Goal: Task Accomplishment & Management: Manage account settings

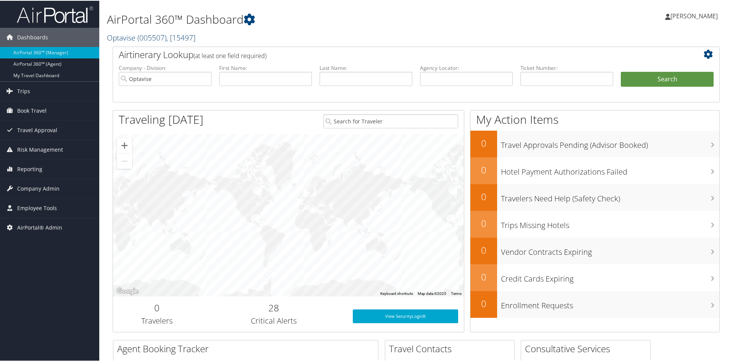
click at [142, 34] on span "( 005507 )" at bounding box center [151, 37] width 29 height 10
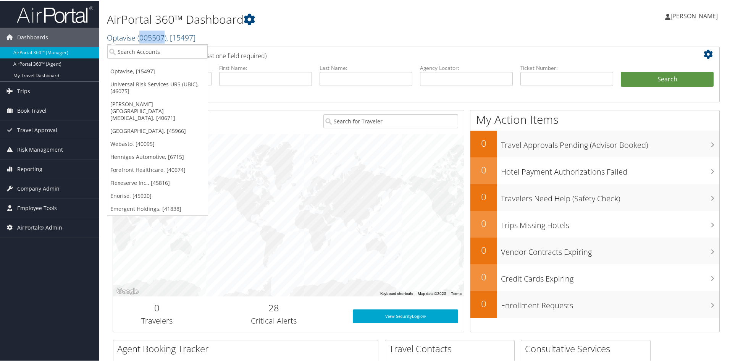
click at [142, 34] on span "( 005507 )" at bounding box center [151, 37] width 29 height 10
click at [127, 52] on input "search" at bounding box center [157, 51] width 100 height 14
type input "cogni"
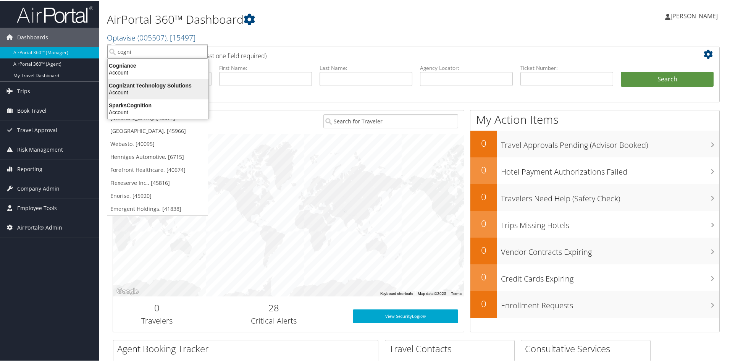
click at [143, 82] on div "Cognizant Technology Solutions" at bounding box center [158, 84] width 110 height 7
click at [143, 82] on input "Optavise" at bounding box center [165, 78] width 93 height 14
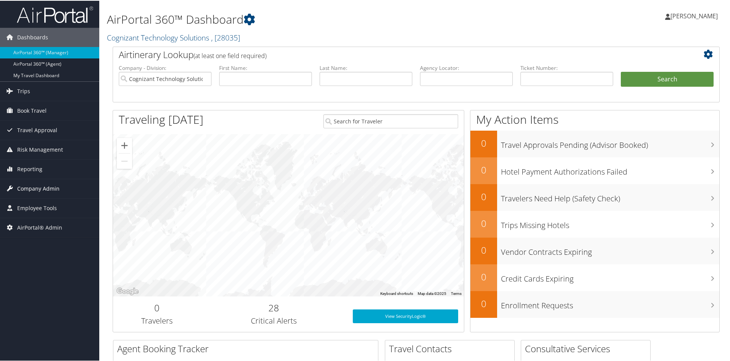
click at [42, 182] on span "Company Admin" at bounding box center [38, 187] width 42 height 19
click at [41, 186] on span "Company Admin" at bounding box center [38, 187] width 42 height 19
click at [44, 187] on span "Company Admin" at bounding box center [38, 187] width 42 height 19
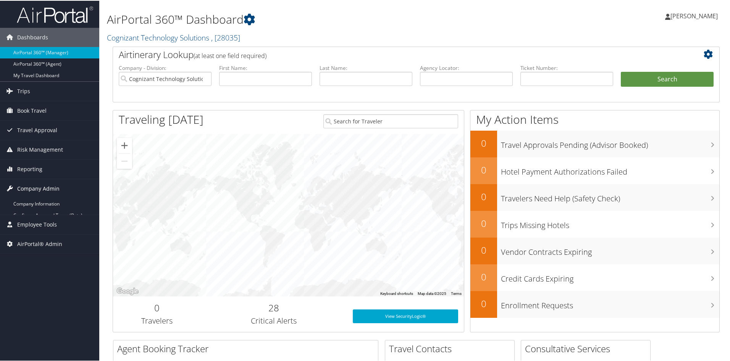
click at [44, 187] on span "Company Admin" at bounding box center [38, 187] width 42 height 19
click at [42, 185] on span "Company Admin" at bounding box center [38, 187] width 42 height 19
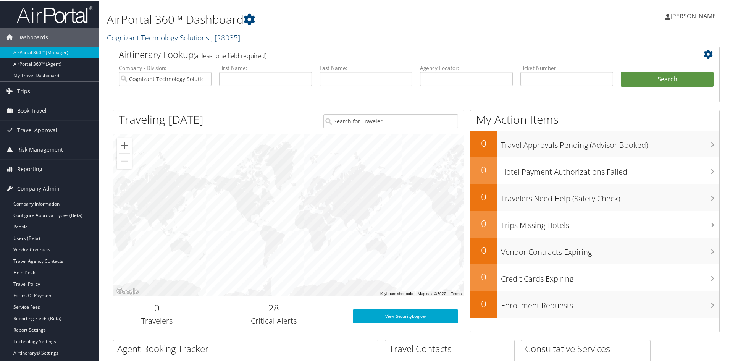
click at [133, 34] on link "Cognizant Technology Solutions , [ 28035 ]" at bounding box center [173, 37] width 133 height 10
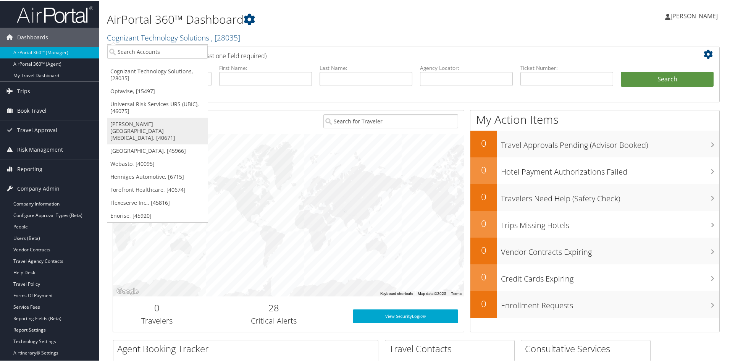
click at [138, 127] on link "[PERSON_NAME][GEOGRAPHIC_DATA][MEDICAL_DATA], [40671]" at bounding box center [157, 130] width 100 height 27
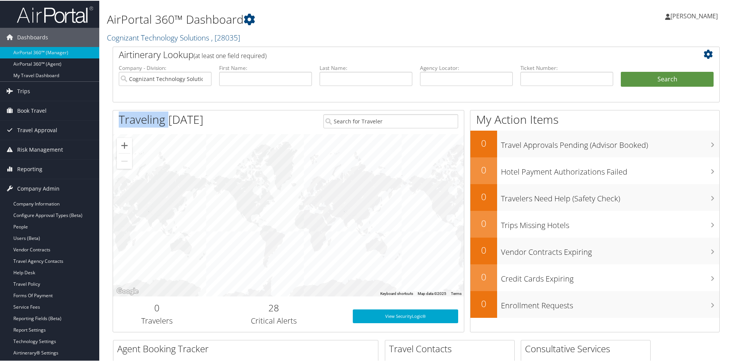
click at [138, 127] on h1 "Traveling Today" at bounding box center [161, 119] width 85 height 16
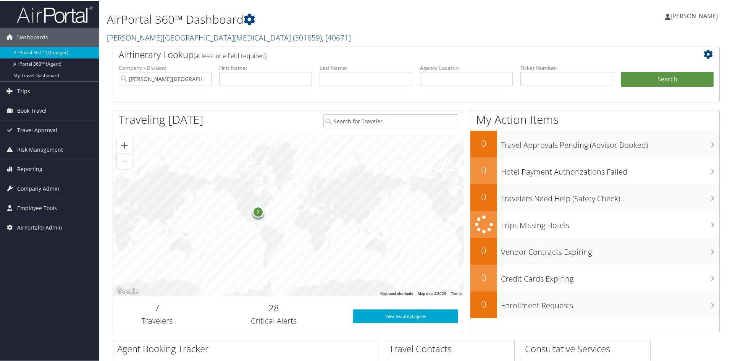
click at [43, 189] on span "Company Admin" at bounding box center [38, 187] width 42 height 19
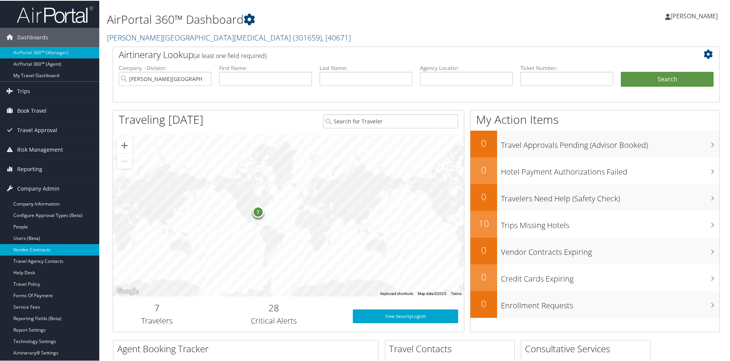
click at [26, 244] on link "Vendor Contracts" at bounding box center [49, 248] width 99 height 11
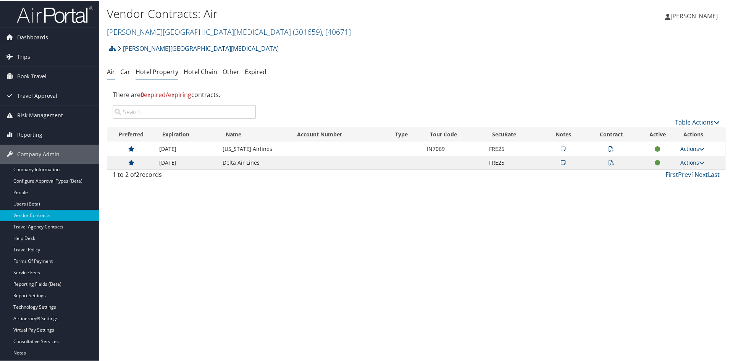
click at [157, 74] on link "Hotel Property" at bounding box center [157, 71] width 43 height 8
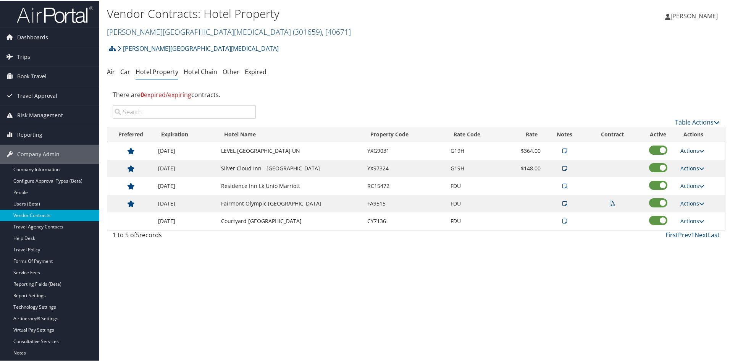
click at [700, 147] on icon at bounding box center [701, 149] width 5 height 5
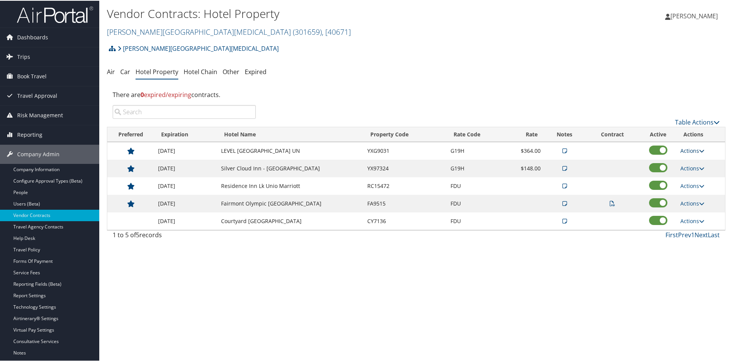
click at [700, 147] on icon at bounding box center [701, 149] width 5 height 5
click at [696, 145] on td "Actions View Notes Edit Delete" at bounding box center [701, 150] width 48 height 18
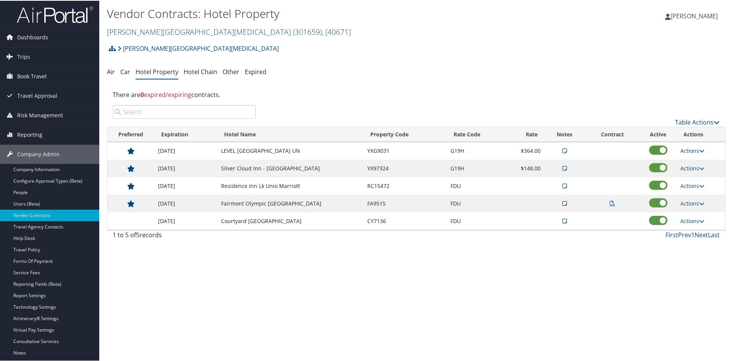
click at [699, 148] on icon at bounding box center [701, 149] width 5 height 5
click at [690, 173] on link "Edit" at bounding box center [698, 174] width 41 height 13
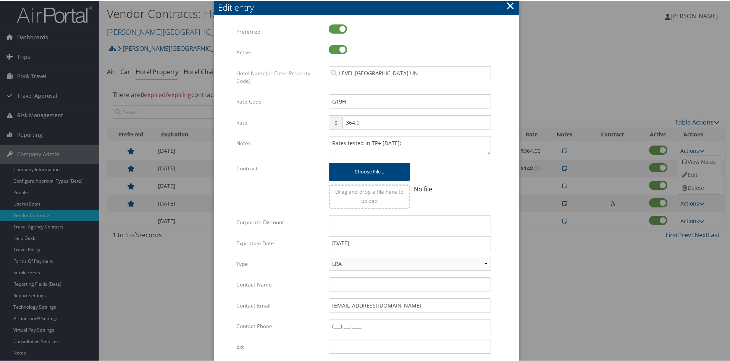
click at [511, 2] on button "×" at bounding box center [510, 4] width 9 height 15
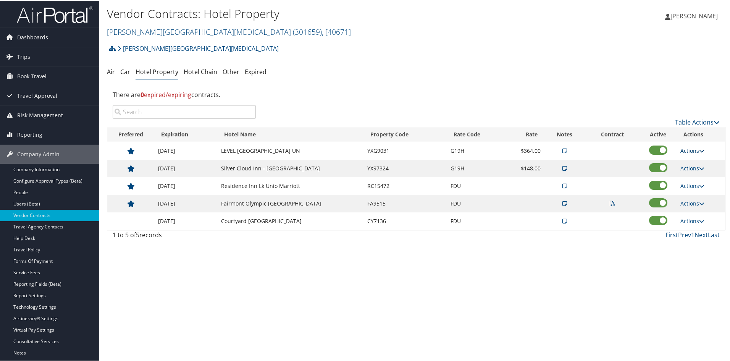
click at [700, 149] on icon at bounding box center [701, 149] width 5 height 5
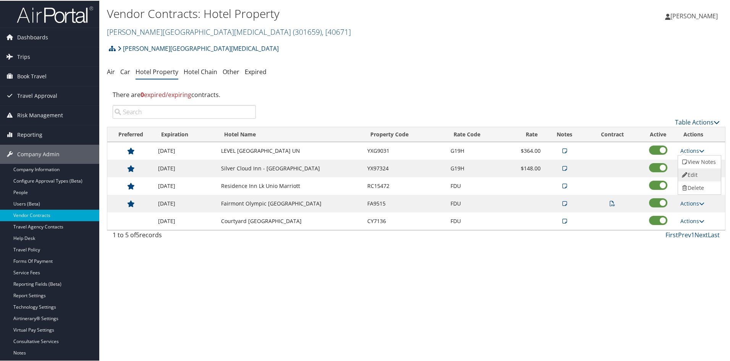
click at [698, 169] on link "Edit" at bounding box center [698, 174] width 41 height 13
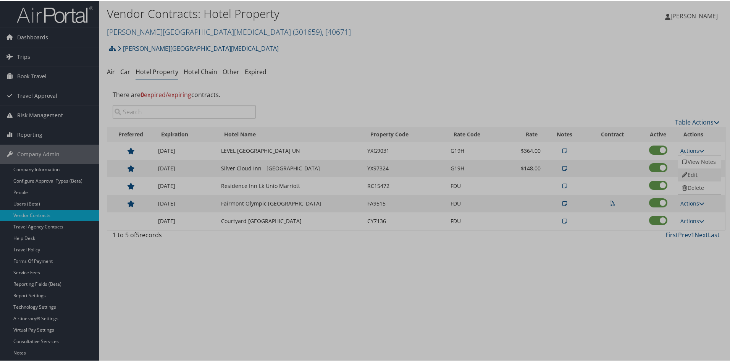
click at [698, 169] on div at bounding box center [366, 180] width 733 height 361
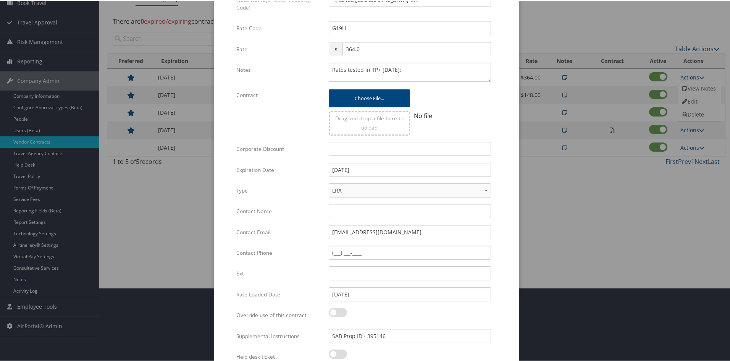
scroll to position [108, 0]
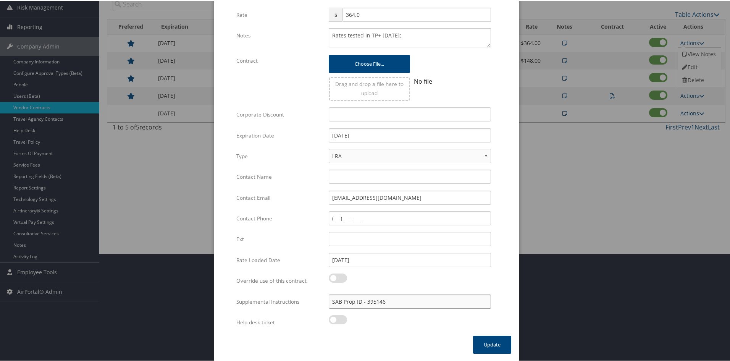
click at [401, 304] on input "SAB Prop ID - 395146" at bounding box center [410, 301] width 162 height 14
drag, startPoint x: 401, startPoint y: 304, endPoint x: 393, endPoint y: 301, distance: 8.1
click at [393, 301] on input "SAB Prop ID - 395146" at bounding box center [410, 301] width 162 height 14
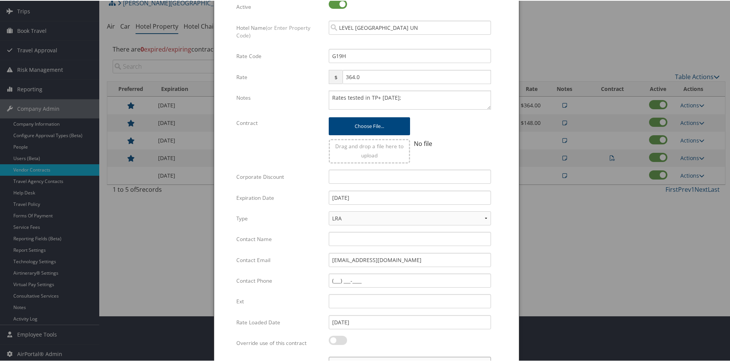
scroll to position [0, 0]
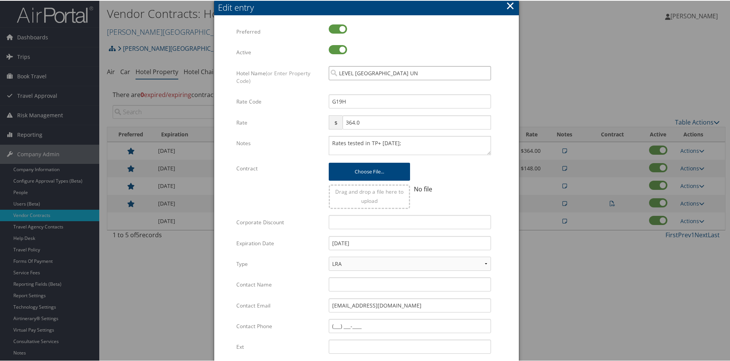
click at [400, 75] on input "LEVEL SOUTH LAKE UN" at bounding box center [410, 72] width 162 height 14
click at [400, 75] on input "search" at bounding box center [410, 72] width 162 height 14
paste input "395146"
type input "395146"
click at [551, 271] on div at bounding box center [366, 180] width 733 height 361
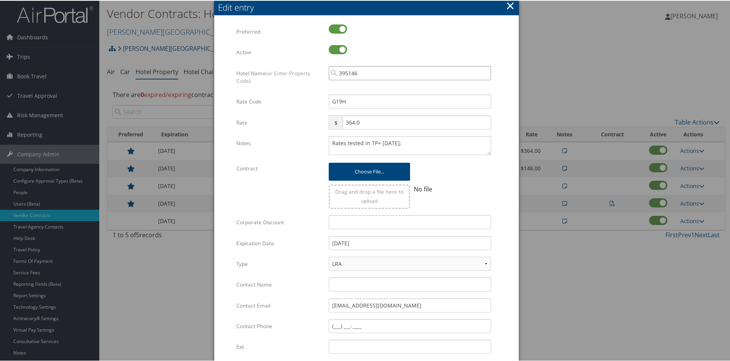
click at [390, 74] on input "395146" at bounding box center [410, 72] width 162 height 14
drag, startPoint x: 390, startPoint y: 74, endPoint x: 257, endPoint y: 64, distance: 132.6
click at [257, 64] on div "Multiple values The selected items contain different values for this input. To …" at bounding box center [366, 233] width 260 height 419
click at [257, 64] on div "Active Multiple values The selected items contain different values for this inp…" at bounding box center [366, 54] width 260 height 21
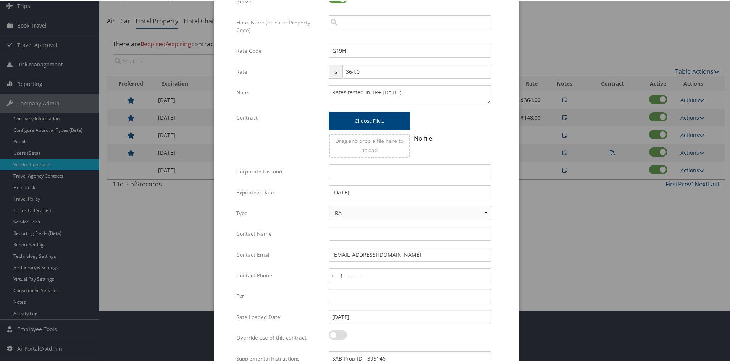
scroll to position [108, 0]
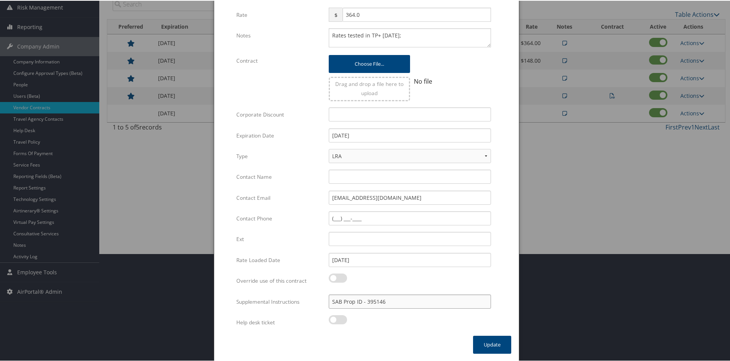
click at [390, 301] on input "SAB Prop ID - 395146" at bounding box center [410, 301] width 162 height 14
click at [388, 301] on input "SAB Prop ID - 395146" at bounding box center [410, 301] width 162 height 14
click at [399, 306] on input "SAB Prop ID - 395146" at bounding box center [410, 301] width 162 height 14
drag, startPoint x: 399, startPoint y: 306, endPoint x: 391, endPoint y: 304, distance: 8.2
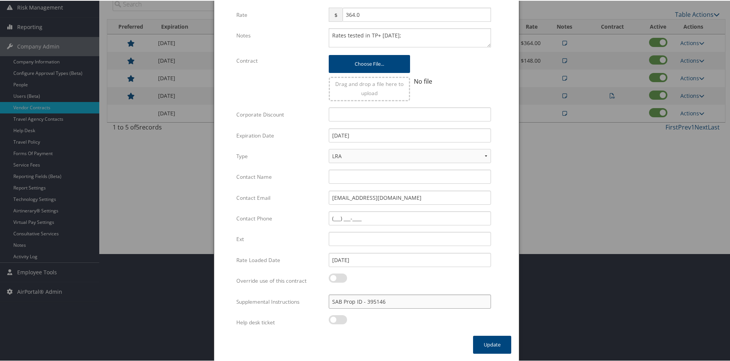
click at [391, 304] on input "SAB Prop ID - 395146" at bounding box center [410, 301] width 162 height 14
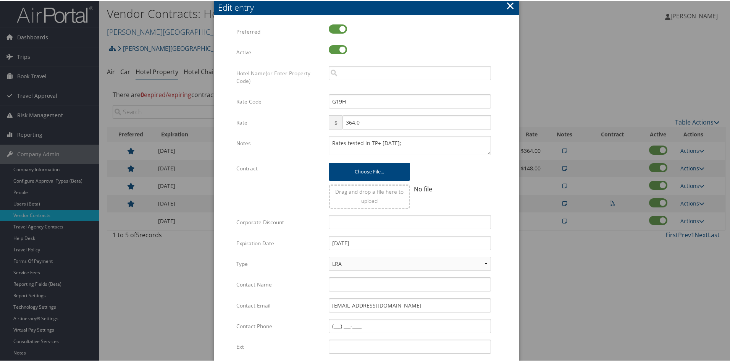
click at [506, 10] on button "×" at bounding box center [510, 4] width 9 height 15
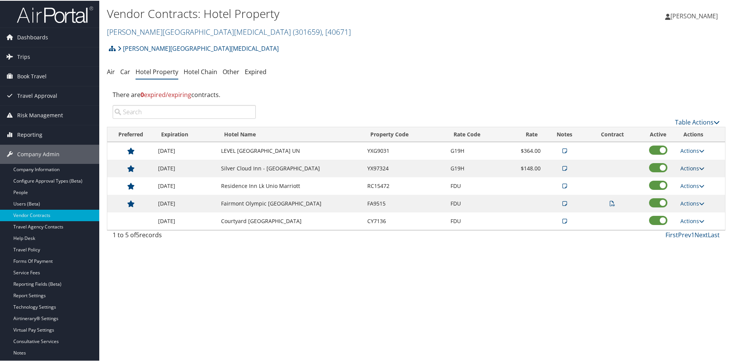
click at [702, 167] on icon at bounding box center [701, 167] width 5 height 5
click at [698, 189] on link "Edit" at bounding box center [698, 191] width 41 height 13
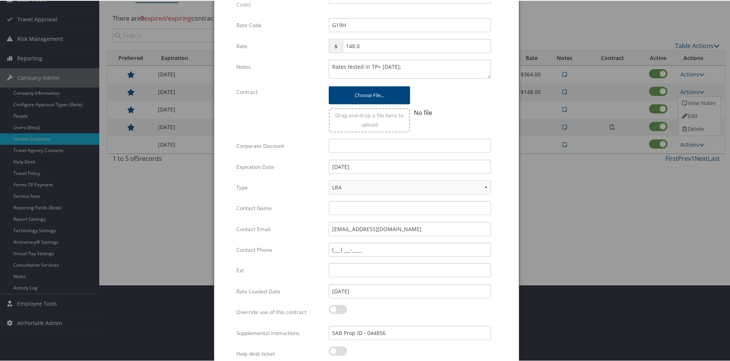
scroll to position [108, 0]
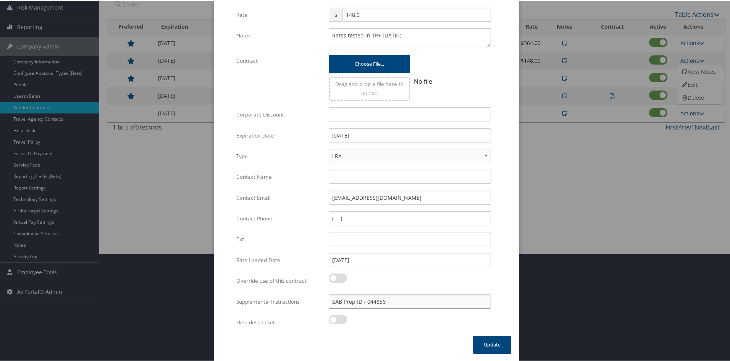
click at [387, 303] on input "SAB Prop ID - 044856" at bounding box center [410, 301] width 162 height 14
click at [385, 303] on input "SAB Prop ID - 044856" at bounding box center [410, 301] width 162 height 14
drag, startPoint x: 385, startPoint y: 303, endPoint x: 380, endPoint y: 303, distance: 4.6
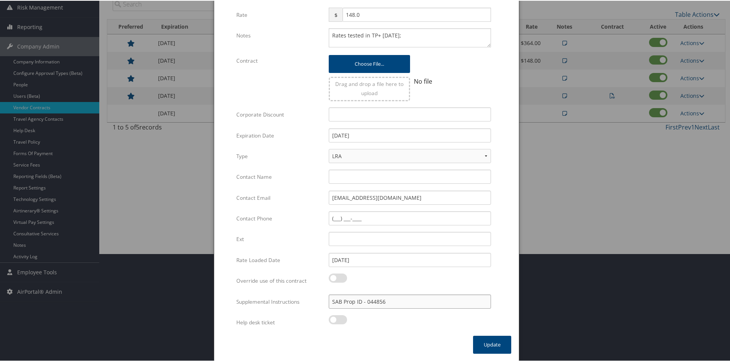
click at [380, 303] on input "SAB Prop ID - 044856" at bounding box center [410, 301] width 162 height 14
drag, startPoint x: 385, startPoint y: 300, endPoint x: 365, endPoint y: 298, distance: 19.9
click at [365, 298] on input "SAB Prop ID - 044856" at bounding box center [410, 301] width 162 height 14
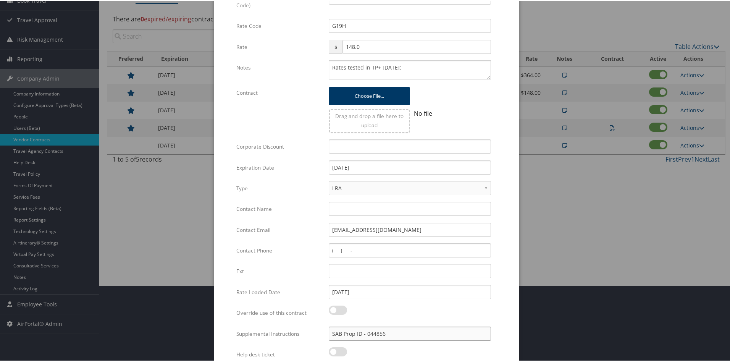
scroll to position [0, 0]
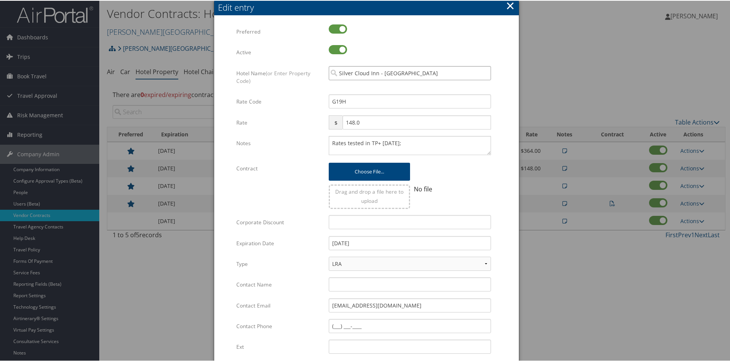
click at [412, 71] on input "Silver Cloud Inn - Lake Union" at bounding box center [410, 72] width 162 height 14
paste input "044856"
type input "044856"
click at [495, 87] on div "Hotel Name (or Enter Property Code) 044856 Multiple values The selected items c…" at bounding box center [366, 79] width 260 height 29
click at [511, 1] on button "×" at bounding box center [510, 4] width 9 height 15
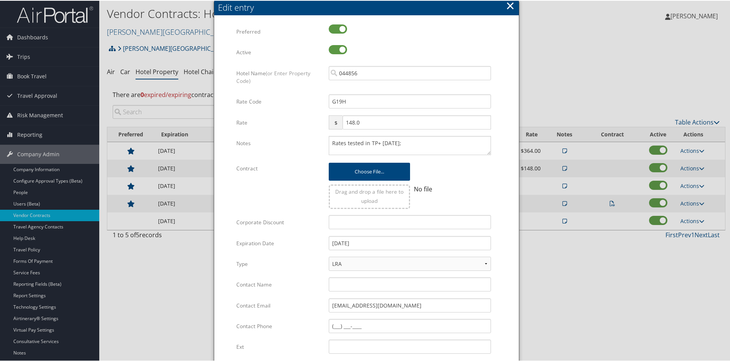
click at [511, 1] on button "×" at bounding box center [510, 4] width 9 height 15
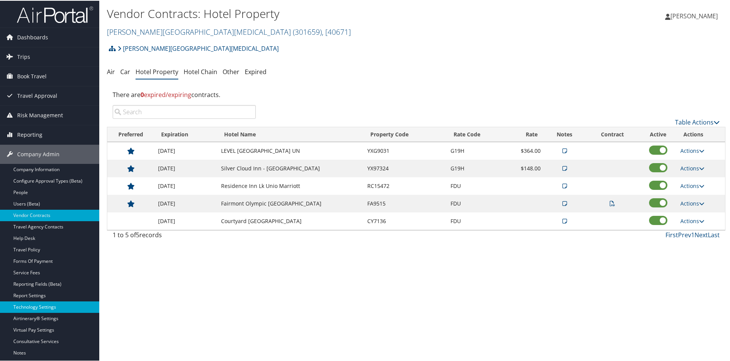
click at [42, 306] on link "Technology Settings" at bounding box center [49, 306] width 99 height 11
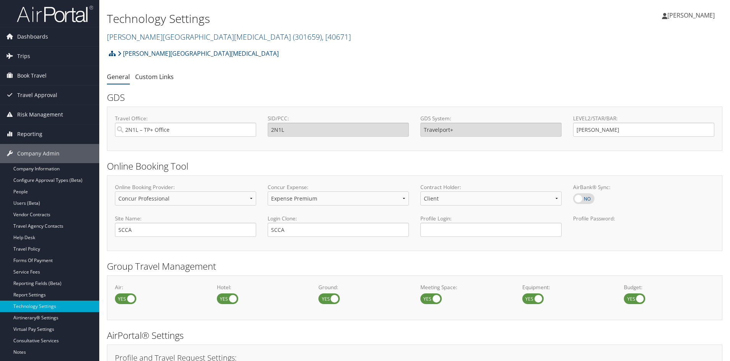
select select "4"
